Goal: Task Accomplishment & Management: Manage account settings

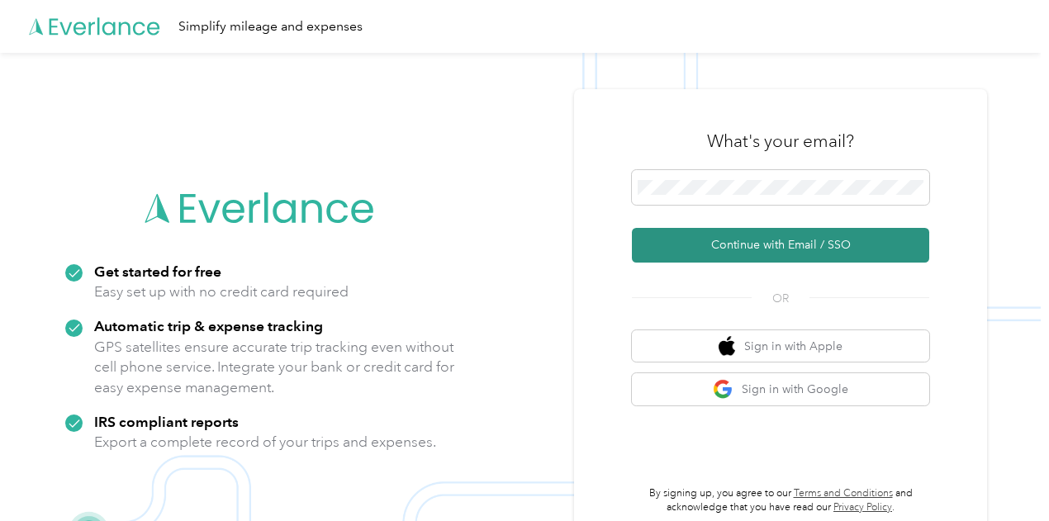
click at [785, 244] on button "Continue with Email / SSO" at bounding box center [780, 245] width 297 height 35
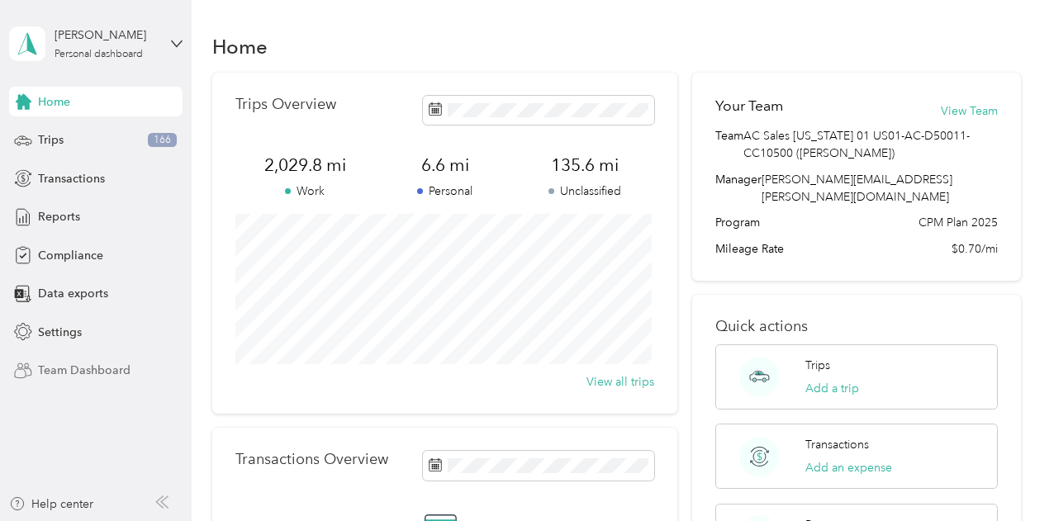
click at [107, 370] on span "Team Dashboard" at bounding box center [84, 370] width 93 height 17
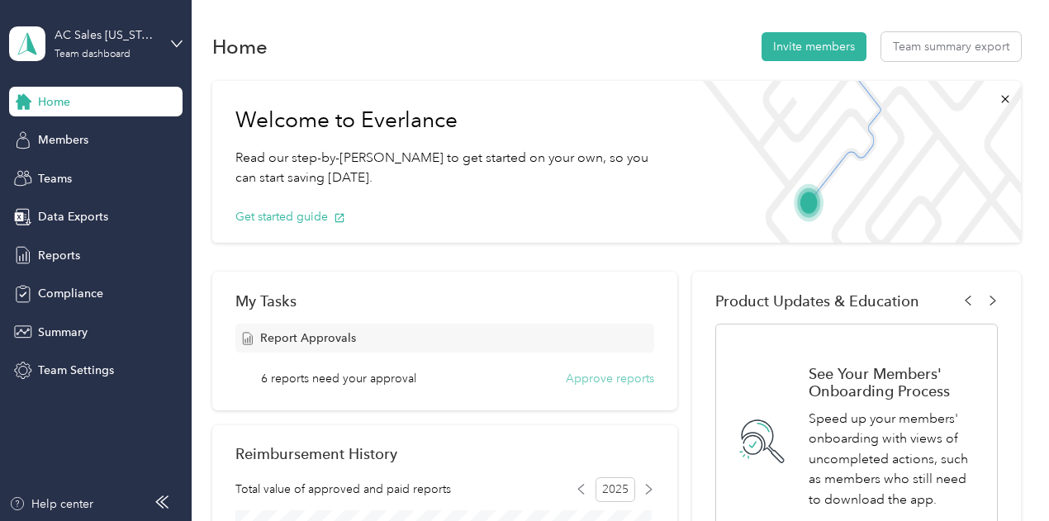
click at [613, 381] on button "Approve reports" at bounding box center [610, 378] width 88 height 17
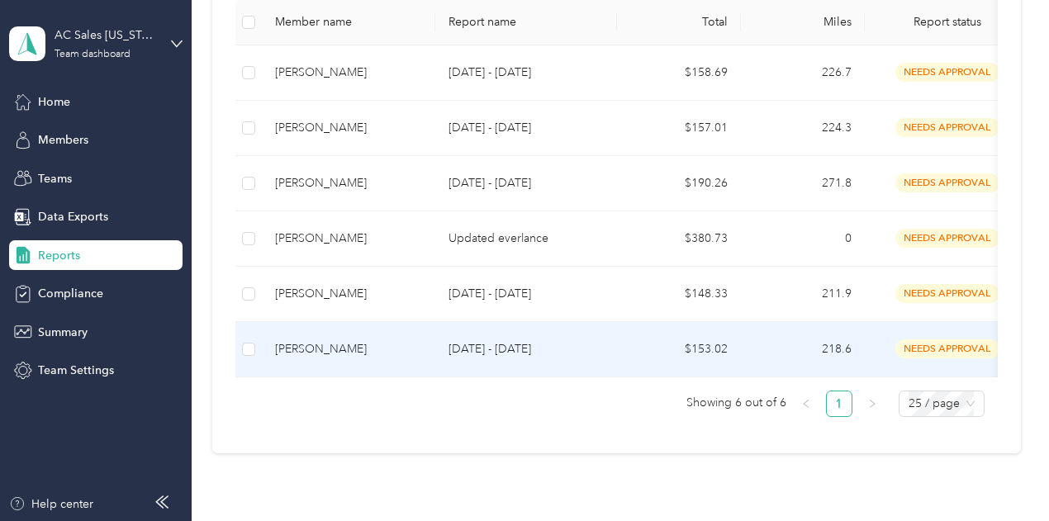
scroll to position [307, 0]
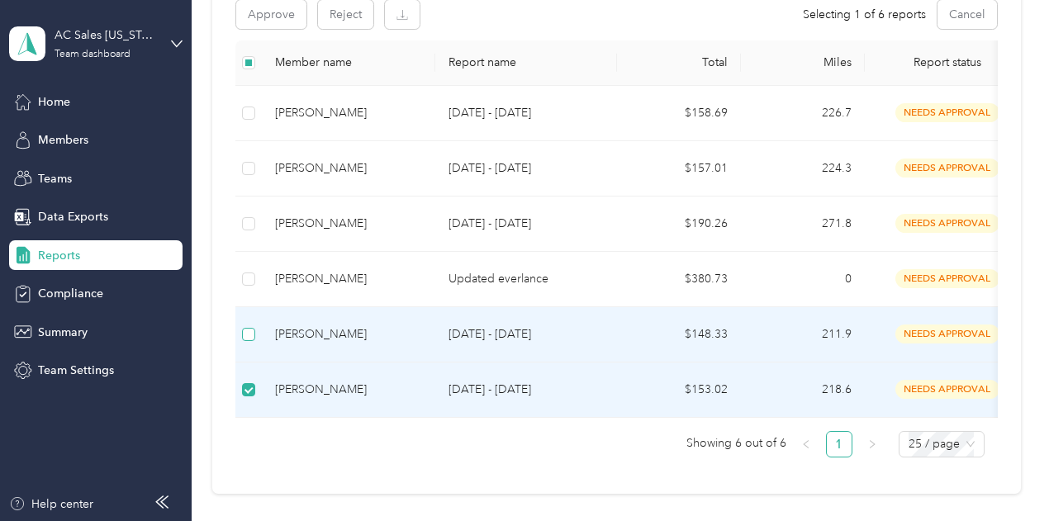
click at [250, 340] on label at bounding box center [248, 335] width 13 height 18
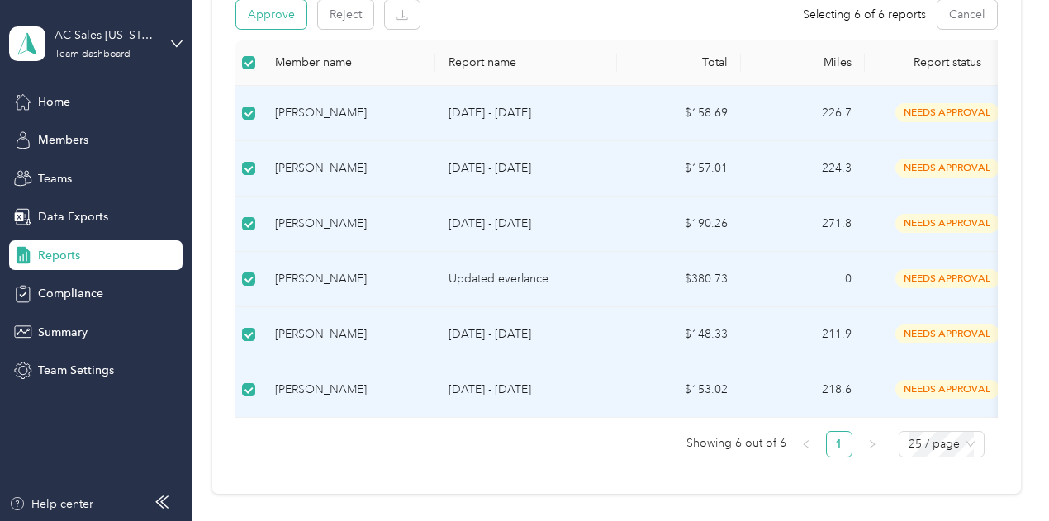
click at [274, 20] on button "Approve" at bounding box center [271, 14] width 70 height 29
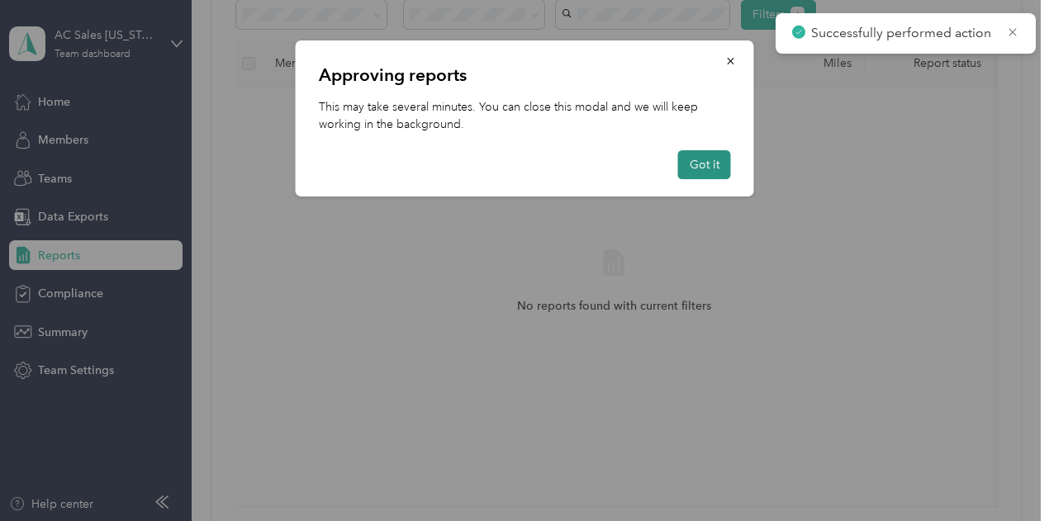
click at [702, 161] on button "Got it" at bounding box center [704, 164] width 53 height 29
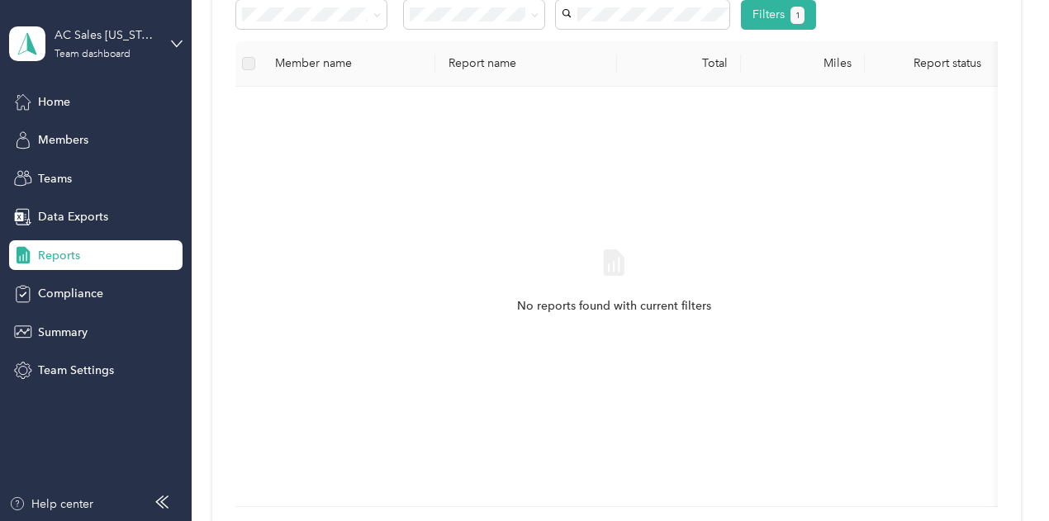
click at [59, 117] on div "Home Members Teams Data Exports Reports Compliance Summary Team Settings" at bounding box center [96, 236] width 174 height 299
click at [48, 104] on span "Home" at bounding box center [54, 101] width 32 height 17
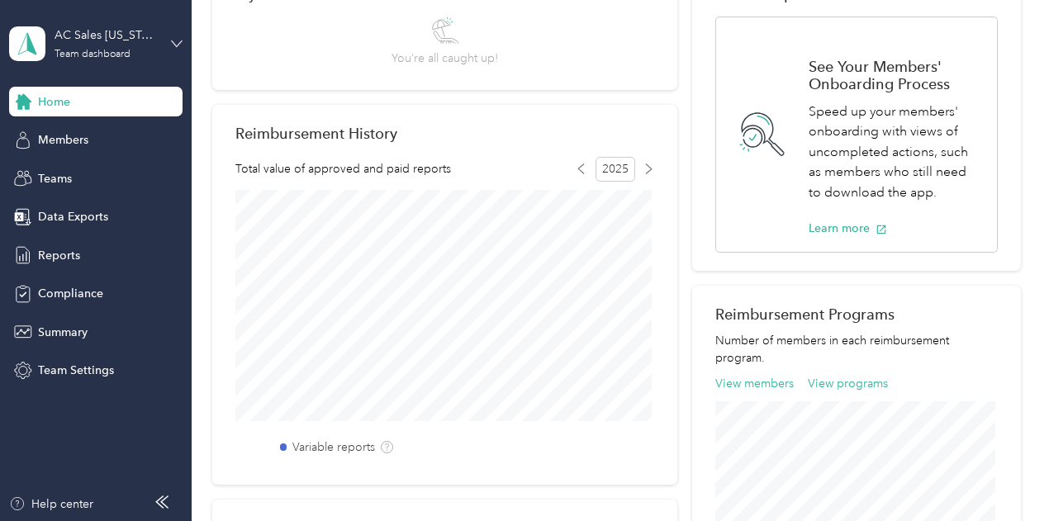
click at [172, 40] on icon at bounding box center [177, 43] width 10 height 6
click at [100, 179] on div "Personal dashboard" at bounding box center [276, 173] width 511 height 29
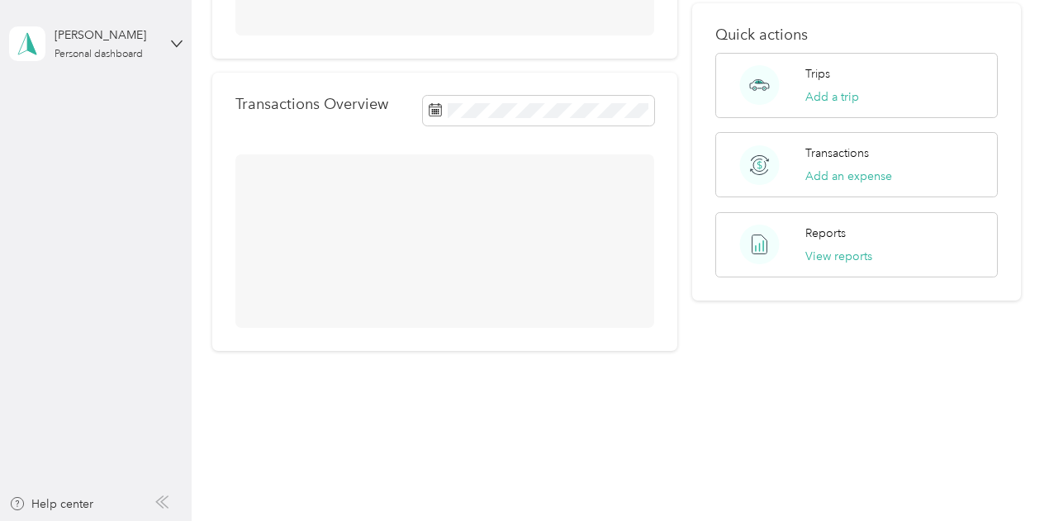
scroll to position [307, 0]
